Goal: Information Seeking & Learning: Learn about a topic

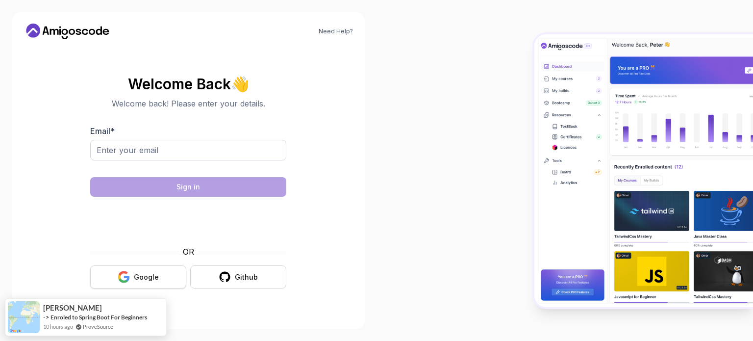
click at [151, 276] on div "Google" at bounding box center [146, 277] width 25 height 10
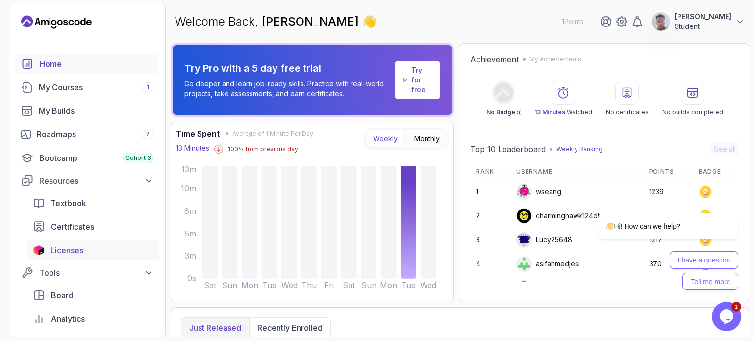
click at [62, 249] on span "Licenses" at bounding box center [67, 250] width 33 height 12
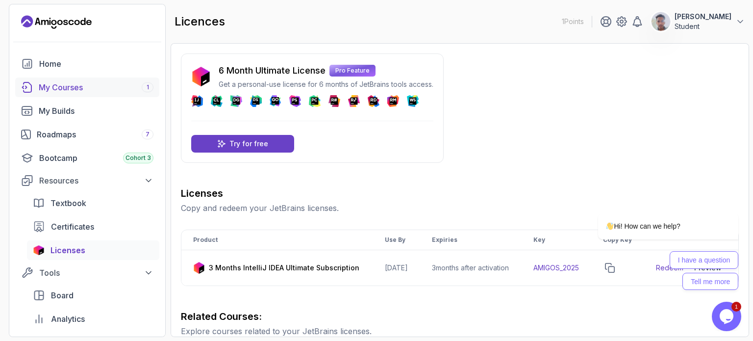
click at [79, 85] on div "My Courses 1" at bounding box center [96, 87] width 115 height 12
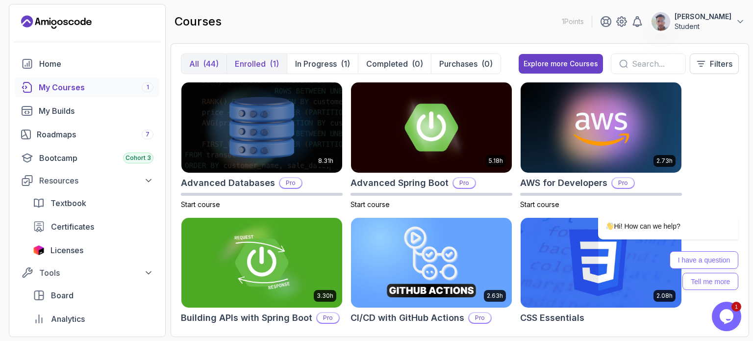
click at [259, 59] on p "Enrolled" at bounding box center [250, 64] width 31 height 12
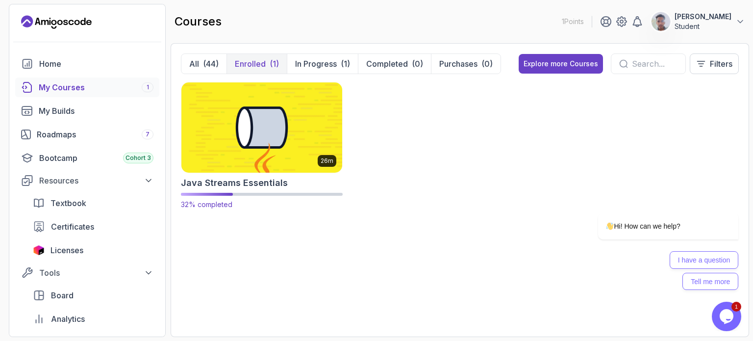
click at [280, 158] on img at bounding box center [262, 127] width 169 height 95
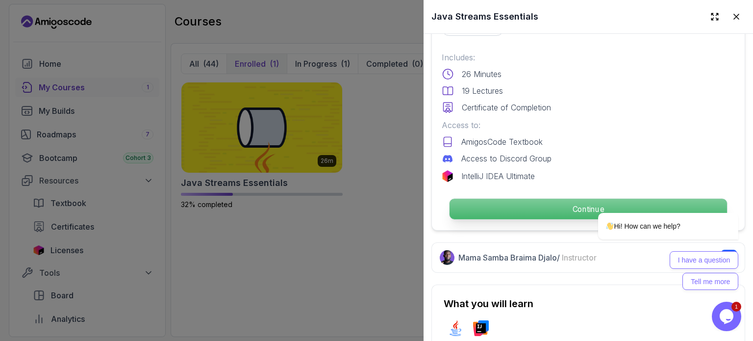
scroll to position [243, 0]
click at [553, 201] on p "Continue" at bounding box center [589, 208] width 278 height 21
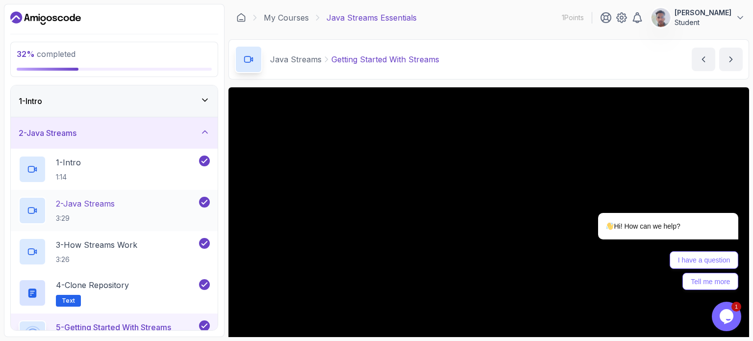
scroll to position [66, 0]
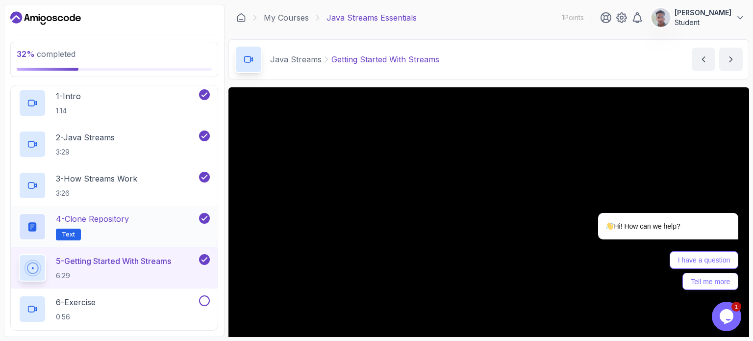
click at [122, 218] on p "4 - Clone Repository" at bounding box center [92, 219] width 73 height 12
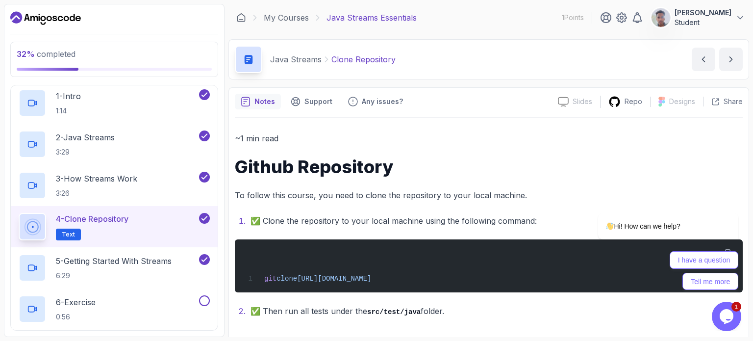
scroll to position [4, 0]
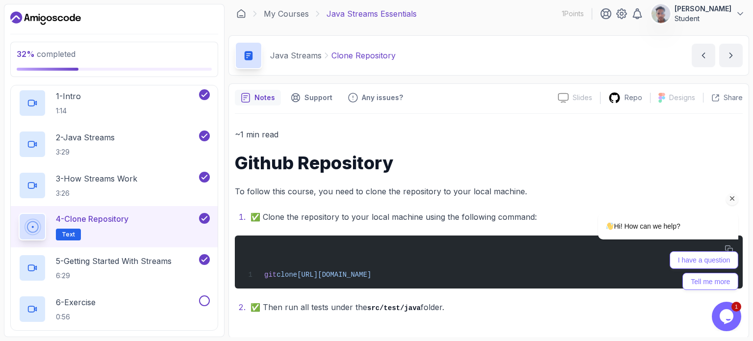
click at [732, 197] on icon "Chat attention grabber" at bounding box center [732, 198] width 9 height 9
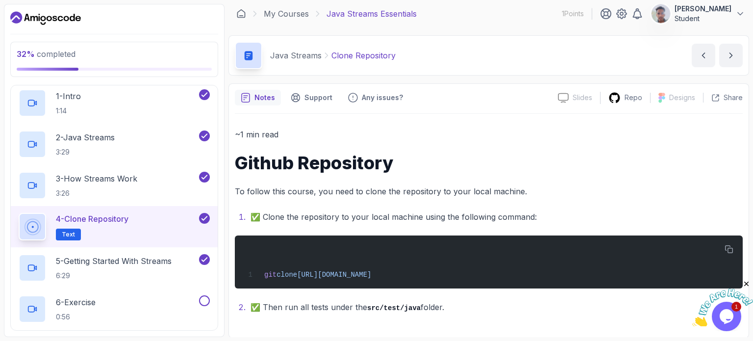
click at [747, 280] on icon "Close" at bounding box center [746, 284] width 9 height 9
click at [734, 314] on icon "Opens Chat This icon Opens the chat window." at bounding box center [727, 316] width 16 height 16
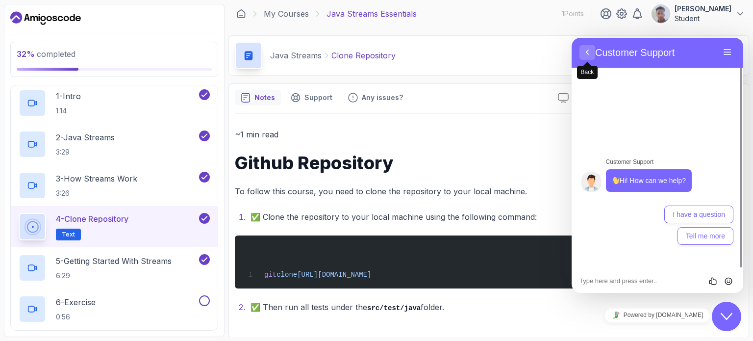
click at [584, 51] on button "Back" at bounding box center [588, 52] width 16 height 15
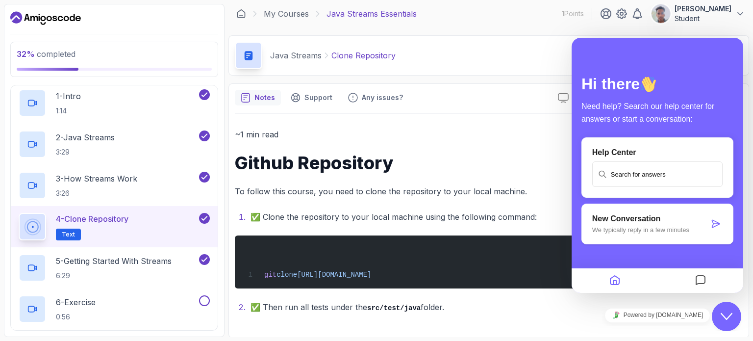
click at [545, 311] on li "✅ Then run all tests under the src/test/java folder." at bounding box center [495, 307] width 495 height 14
click at [727, 309] on button "Close Chat This icon closes the chat window." at bounding box center [726, 316] width 29 height 29
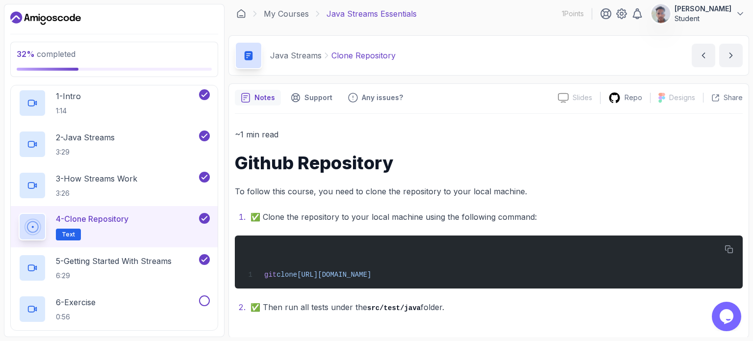
click at [669, 150] on div "~1 min read Github Repository To follow this course, you need to clone the repo…" at bounding box center [489, 220] width 508 height 186
click at [727, 243] on button "button" at bounding box center [729, 249] width 16 height 16
click at [0, 206] on section "32 % completed 1 - Intro 2 - Java Streams 1 - Intro 1:14 2 - Java Streams 3:29 …" at bounding box center [376, 170] width 753 height 341
click at [111, 259] on p "5 - Getting Started With Streams" at bounding box center [114, 261] width 116 height 12
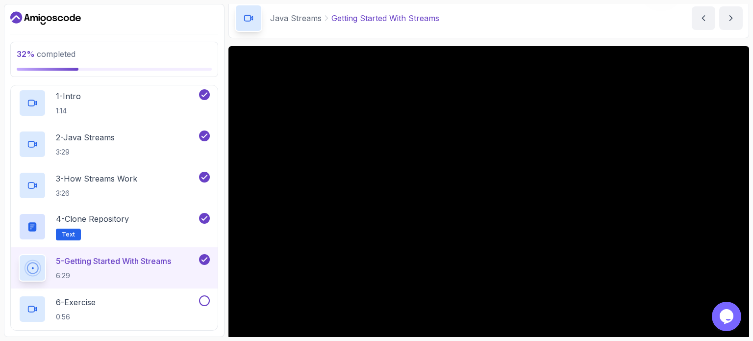
scroll to position [54, 0]
